Goal: Find specific page/section: Find specific page/section

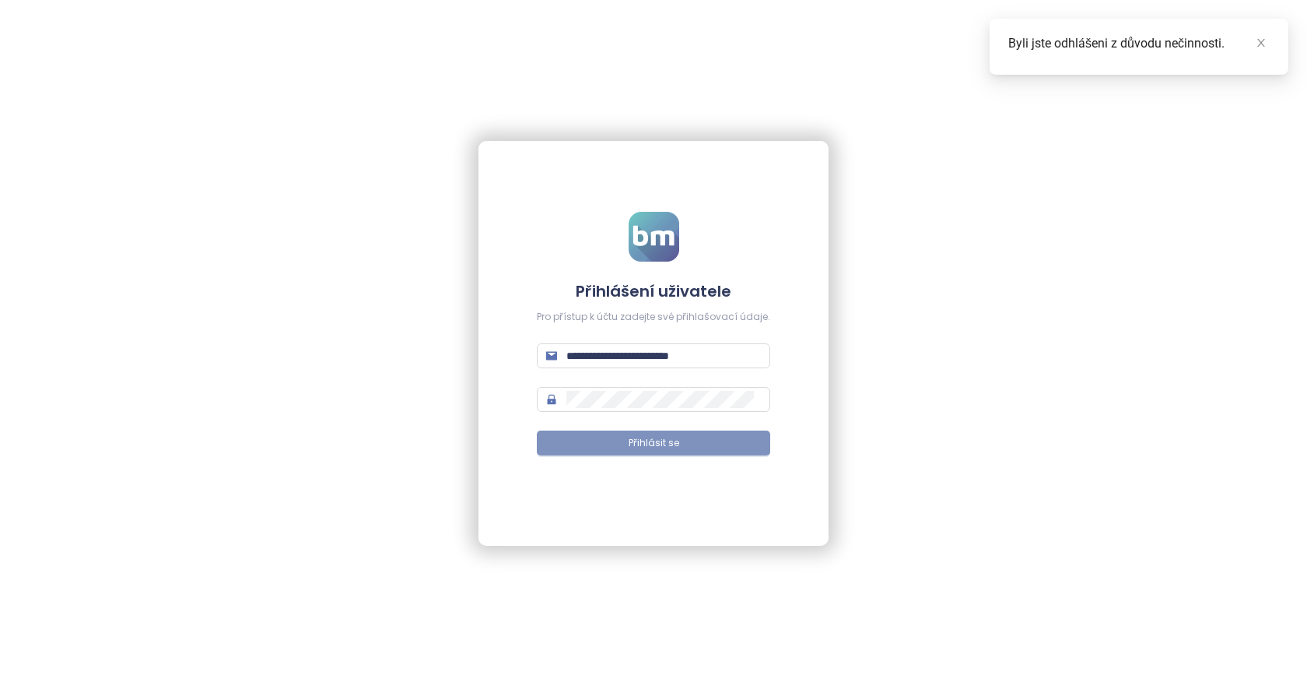
click at [627, 438] on button "Přihlásit se" at bounding box center [653, 442] width 233 height 25
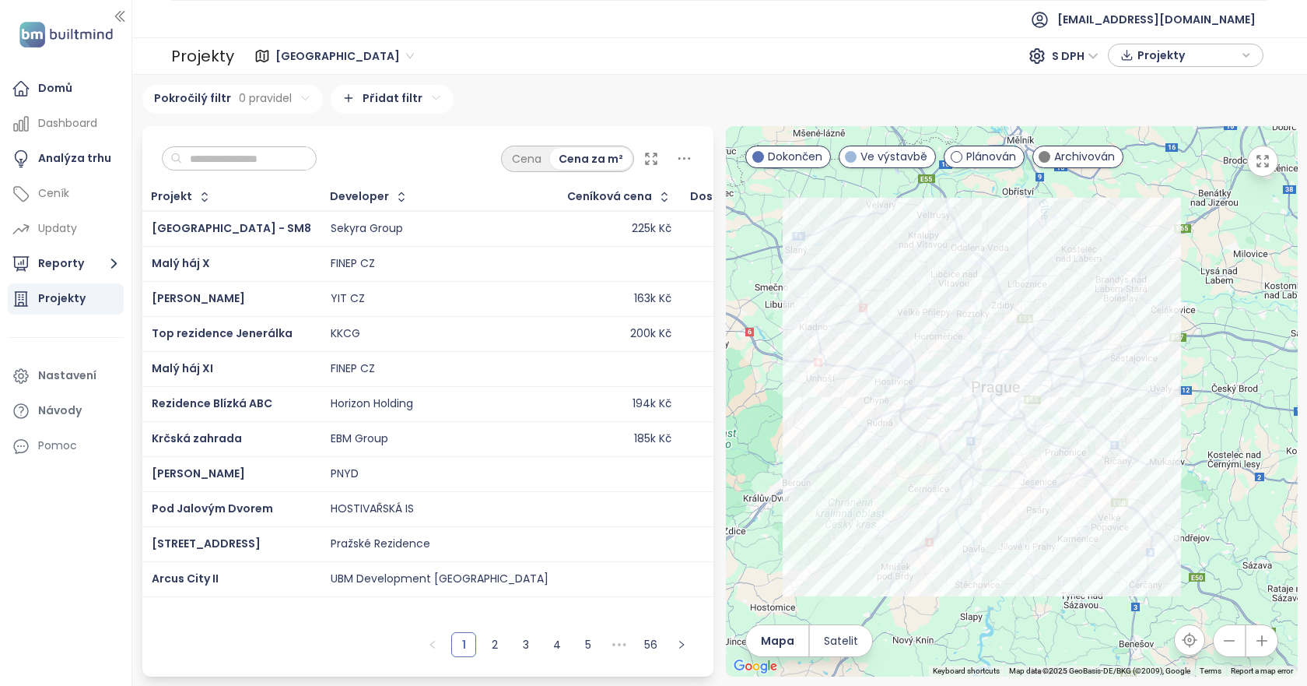
click at [289, 228] on td "Smíchov City - SM8" at bounding box center [231, 229] width 179 height 36
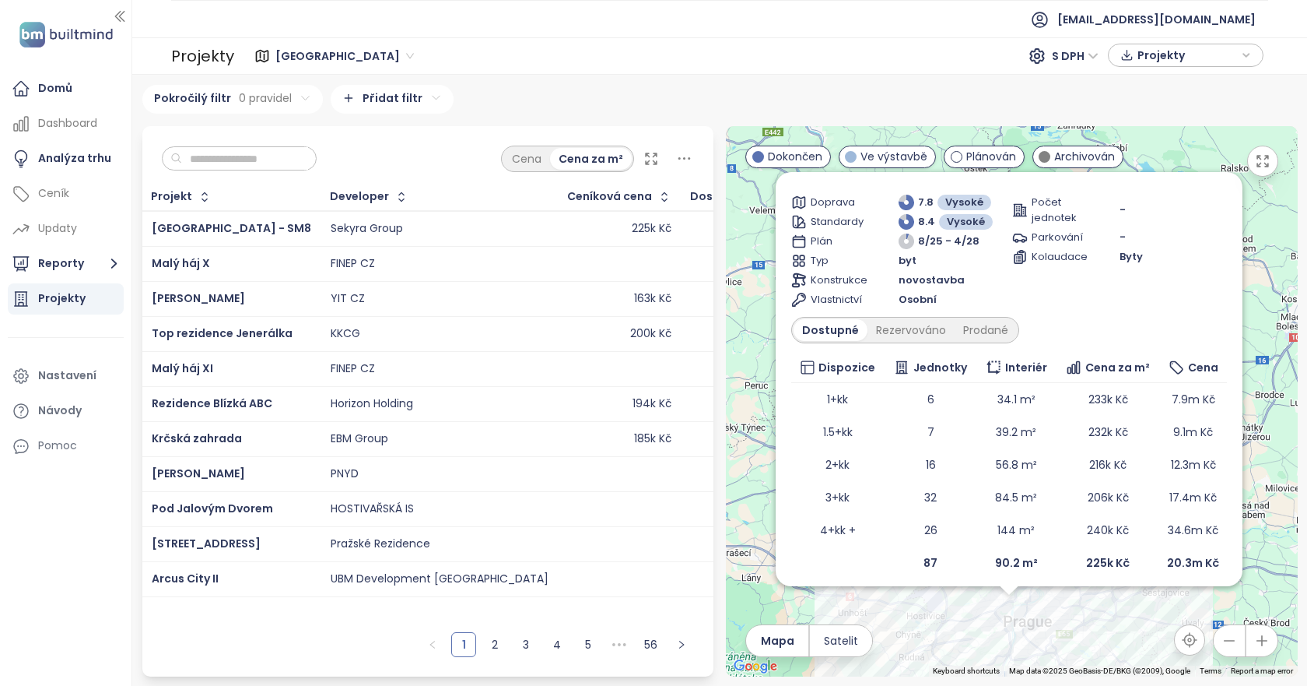
scroll to position [90, 0]
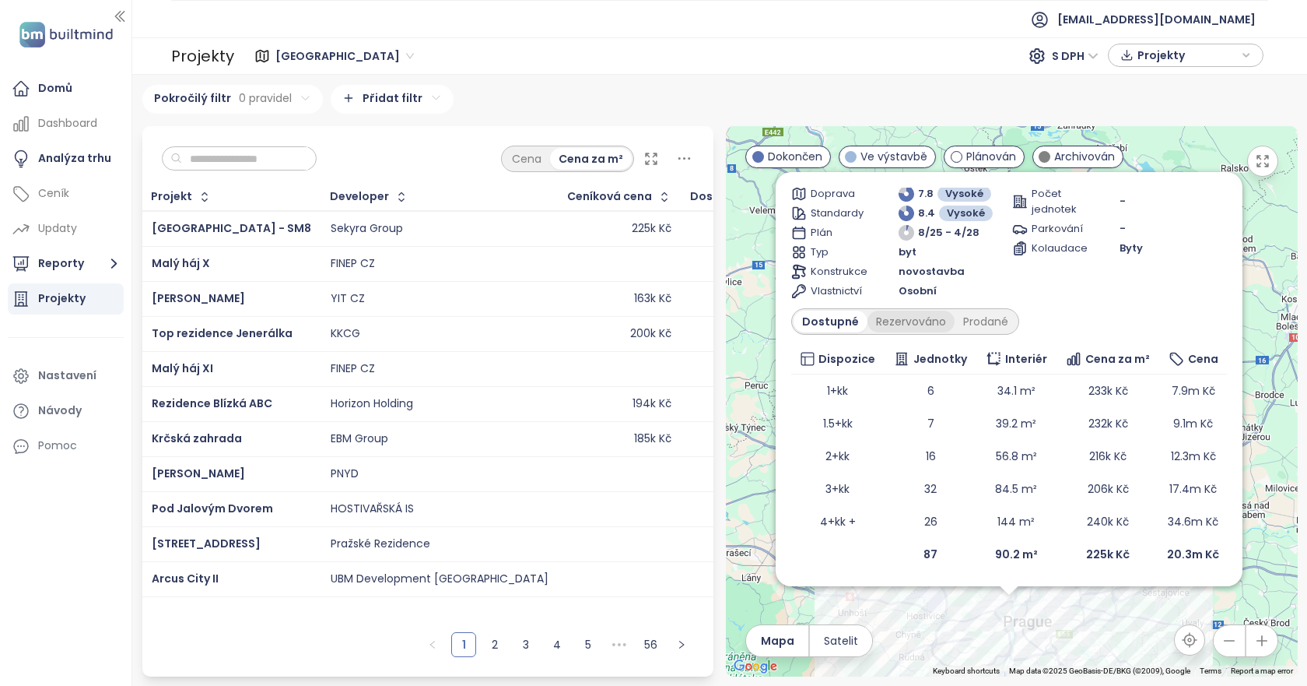
click at [915, 324] on div "Rezervováno" at bounding box center [911, 322] width 87 height 22
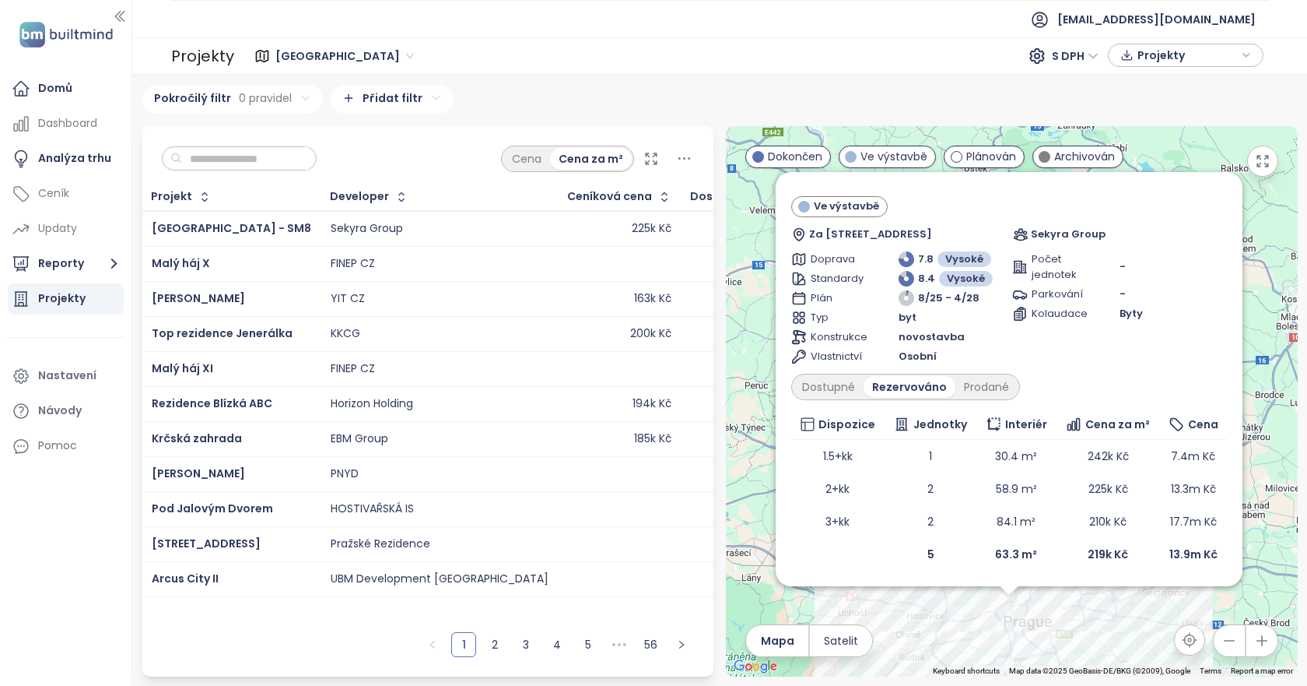
scroll to position [25, 0]
click at [977, 381] on div "Prodané" at bounding box center [987, 387] width 62 height 22
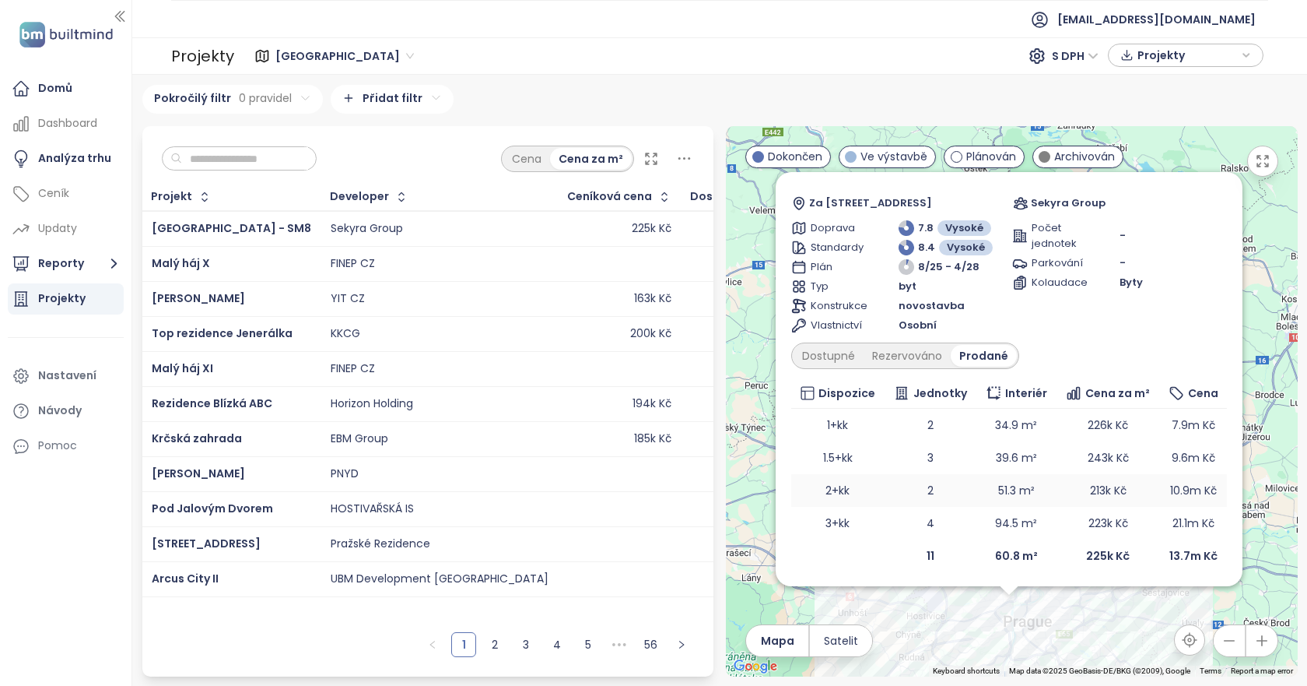
scroll to position [58, 0]
click at [851, 353] on div "Dostupné" at bounding box center [829, 354] width 70 height 22
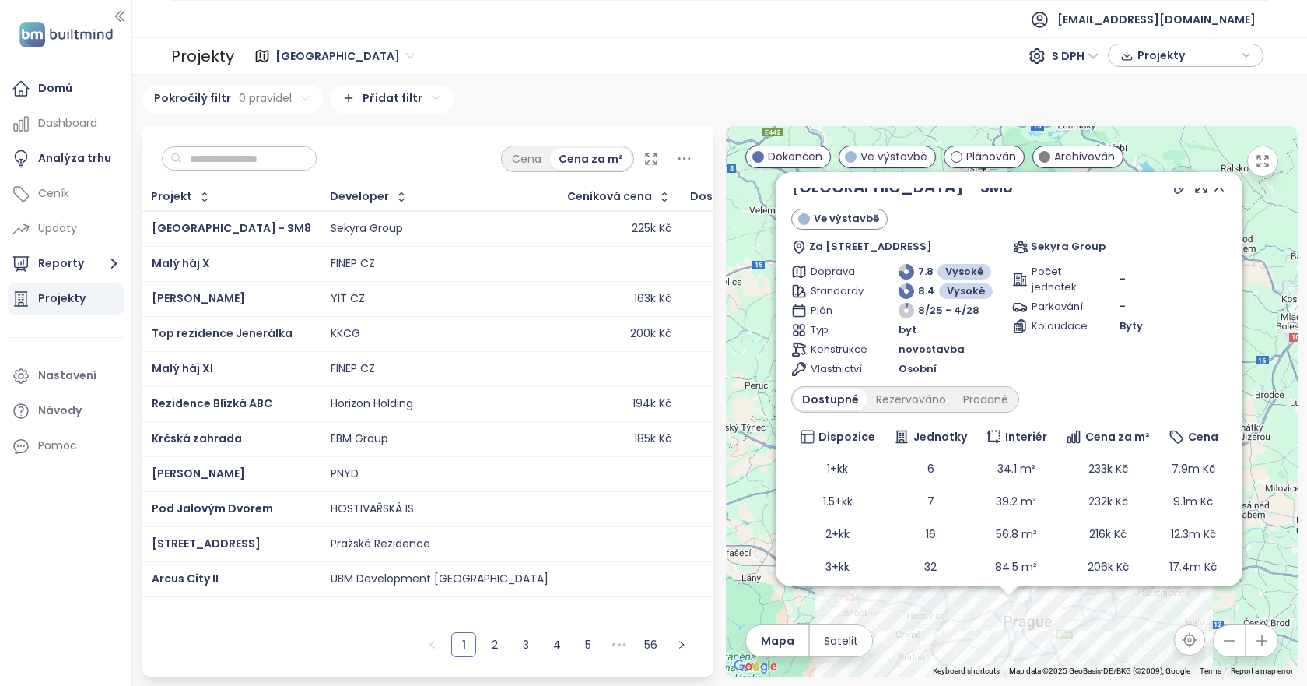
scroll to position [0, 0]
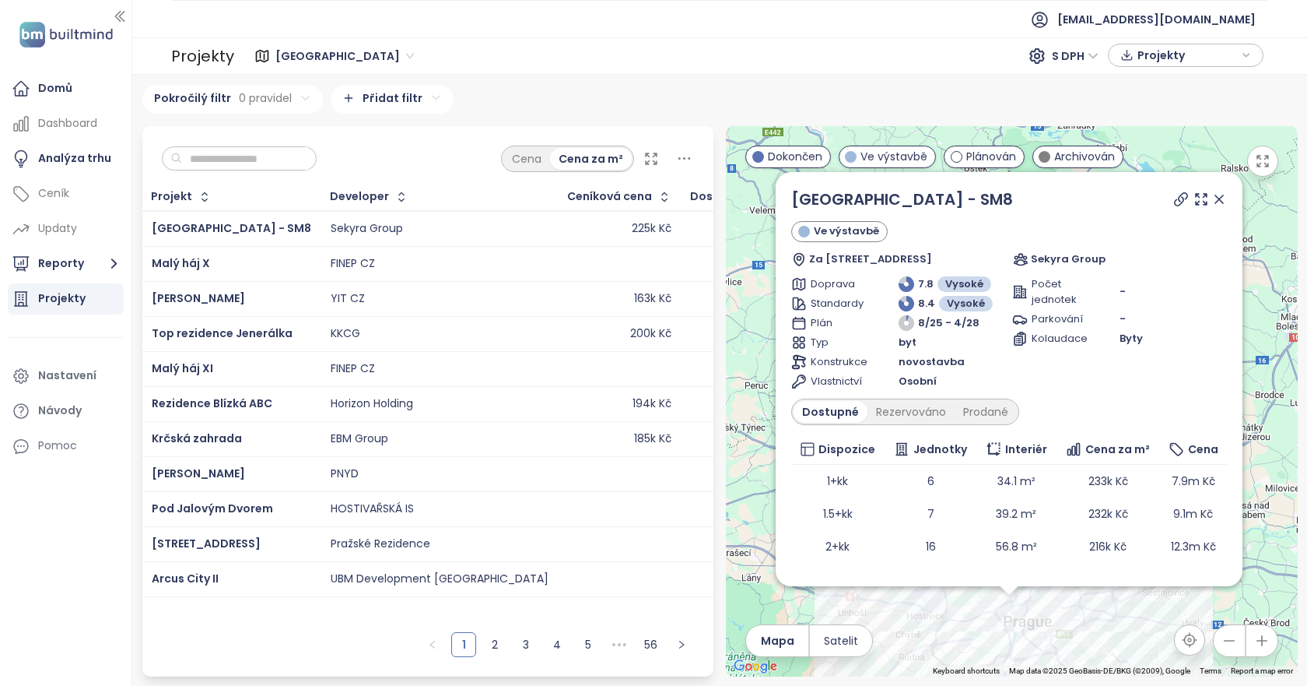
click at [1216, 204] on icon at bounding box center [1220, 199] width 16 height 16
